Goal: Check status

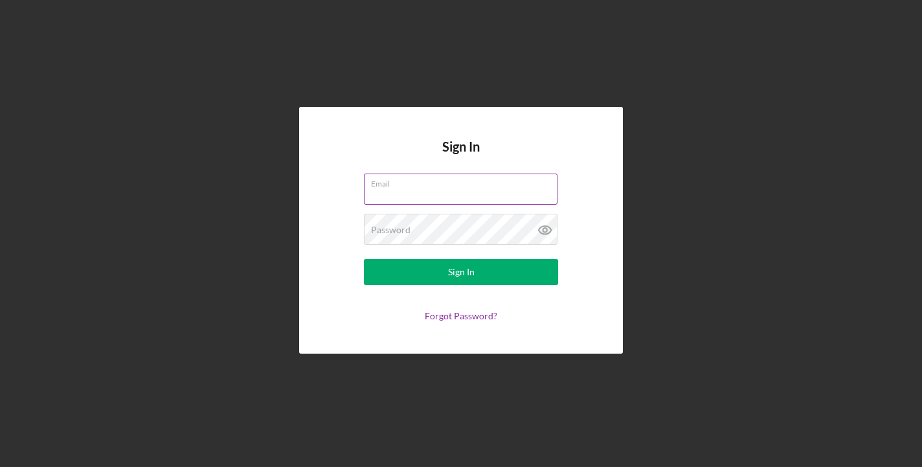
type input "[EMAIL_ADDRESS][DOMAIN_NAME]"
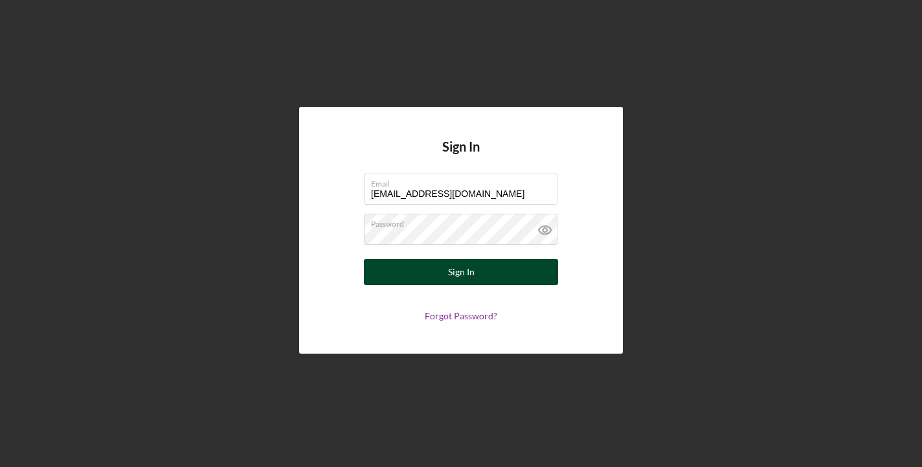
click at [459, 271] on div "Sign In" at bounding box center [461, 272] width 27 height 26
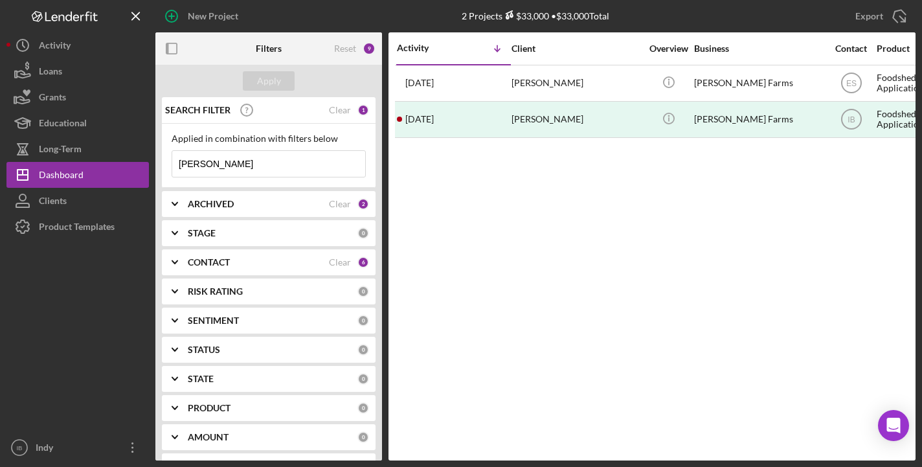
scroll to position [174, 0]
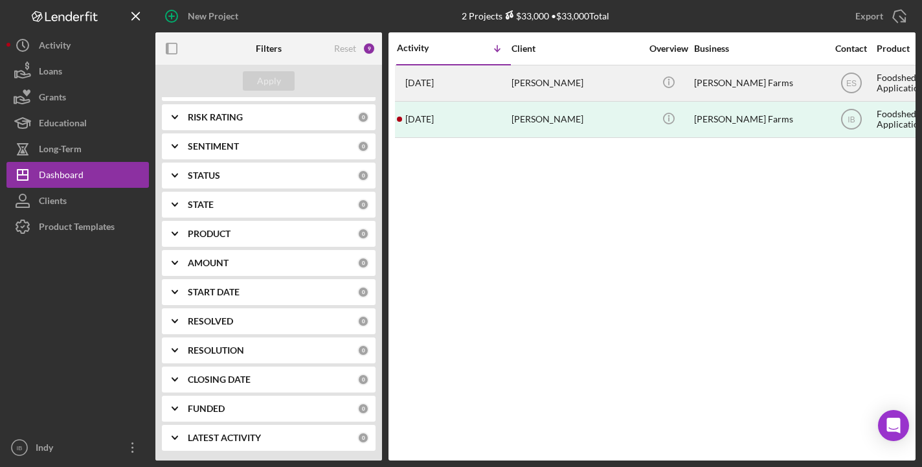
click at [553, 68] on div "[PERSON_NAME]" at bounding box center [577, 83] width 130 height 34
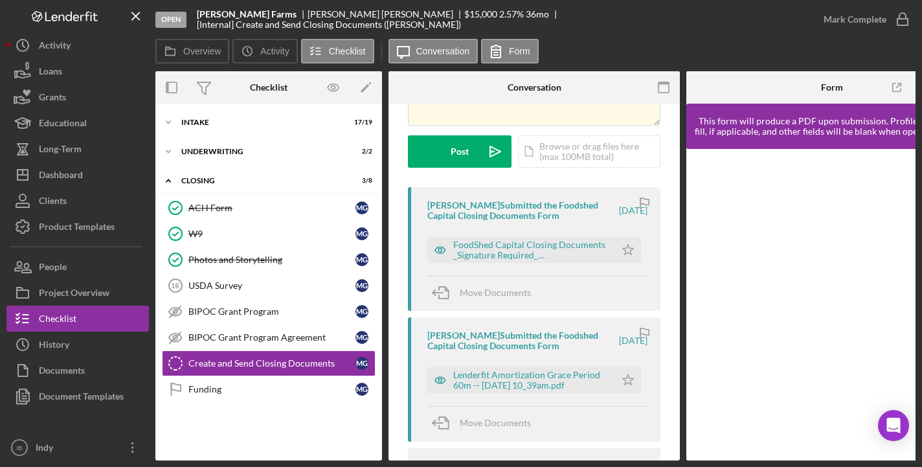
scroll to position [0, 3]
